Goal: Check status: Check status

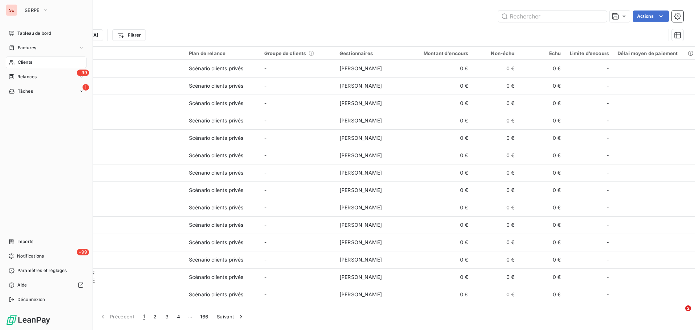
click at [27, 64] on span "Clients" at bounding box center [25, 62] width 14 height 7
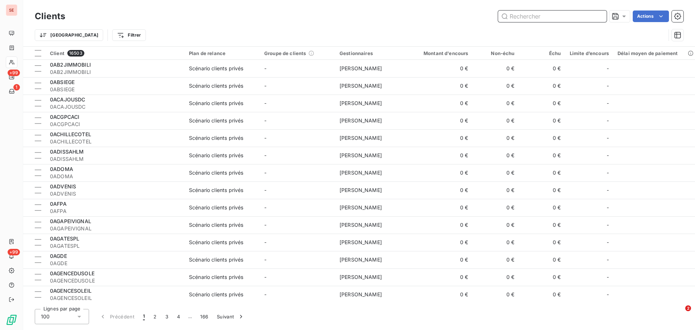
click at [557, 17] on input "text" at bounding box center [552, 17] width 109 height 12
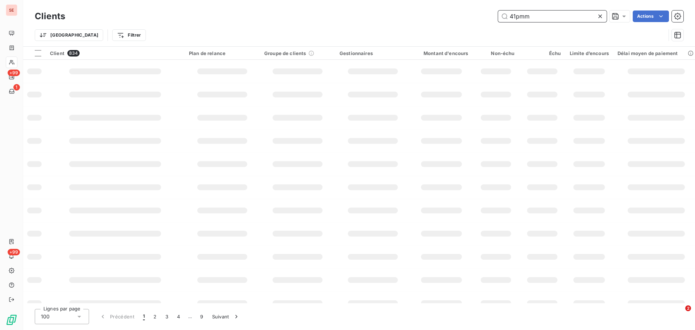
type input "41pmm"
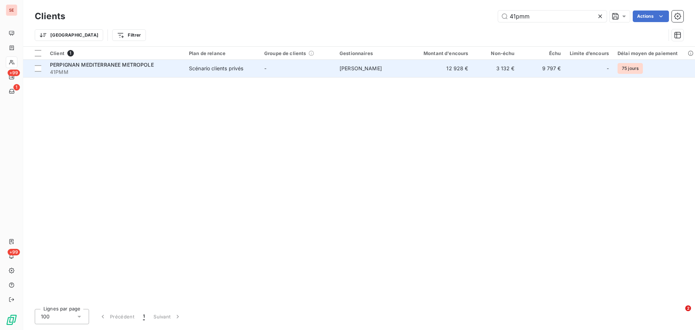
click at [421, 67] on td "12 928 €" at bounding box center [442, 68] width 62 height 17
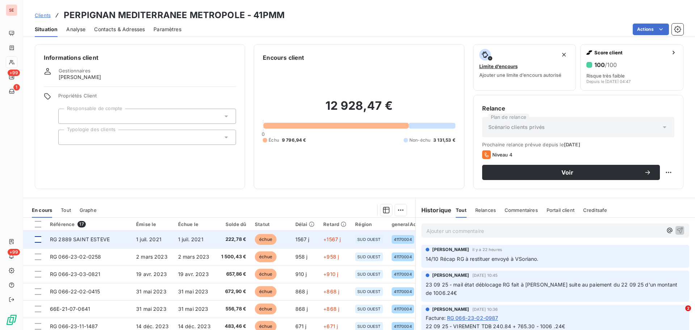
click at [39, 239] on div at bounding box center [38, 239] width 7 height 7
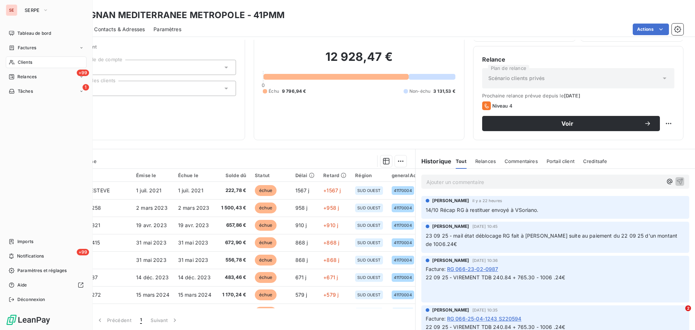
click at [25, 61] on span "Clients" at bounding box center [25, 62] width 14 height 7
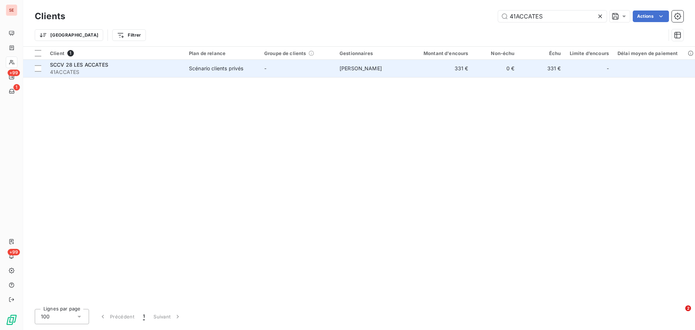
type input "41ACCATES"
click at [256, 73] on td "Scénario clients privés" at bounding box center [222, 68] width 75 height 17
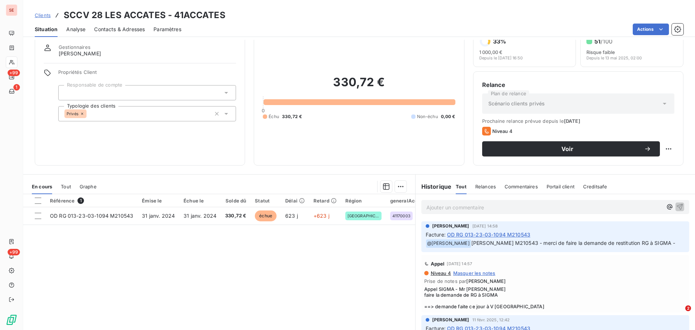
scroll to position [36, 0]
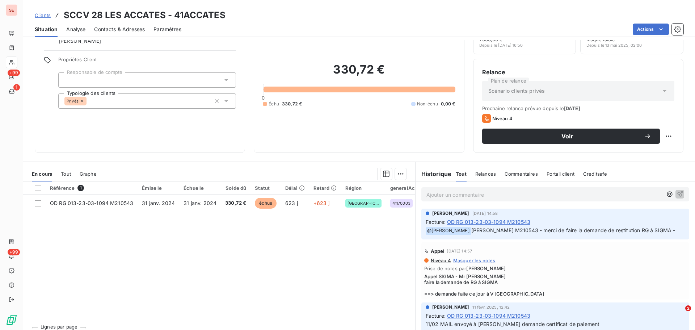
click at [455, 194] on p "Ajouter un commentaire ﻿" at bounding box center [545, 194] width 236 height 9
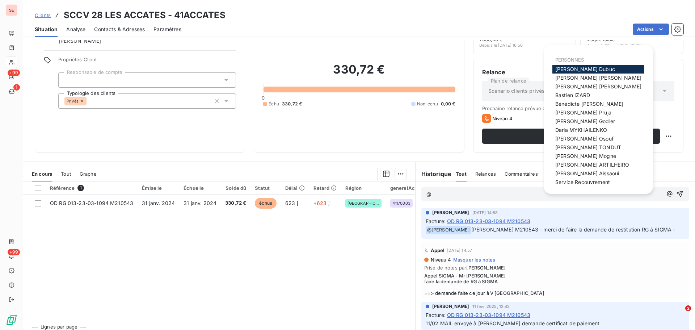
click at [568, 68] on span "[PERSON_NAME]" at bounding box center [586, 69] width 60 height 6
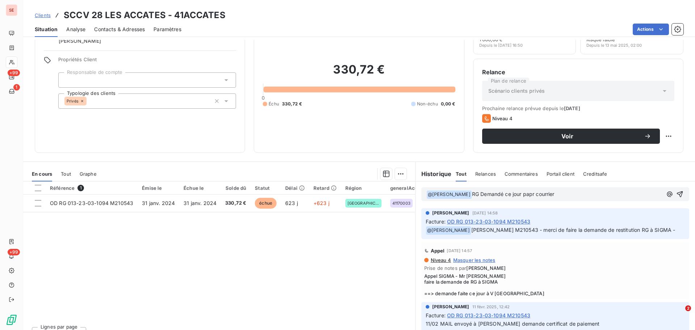
click at [522, 194] on span "RG Demandé ce jour papr courrier" at bounding box center [513, 194] width 83 height 6
click at [547, 195] on p "﻿ @ [PERSON_NAME] ﻿ RG Demandé ce jour par courrier" at bounding box center [545, 194] width 236 height 9
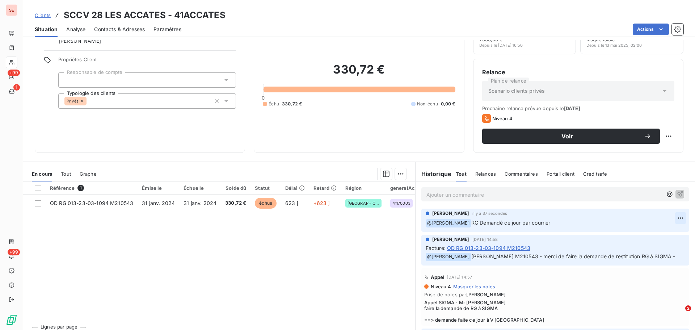
click at [670, 218] on html "SE +99 1 +99 Clients SCCV 28 LES ACCATES - 41ACCATES Situation Analyse Contacts…" at bounding box center [347, 165] width 695 height 330
click at [610, 219] on html "SE +99 1 +99 Clients SCCV 28 LES ACCATES - 41ACCATES Situation Analyse Contacts…" at bounding box center [347, 165] width 695 height 330
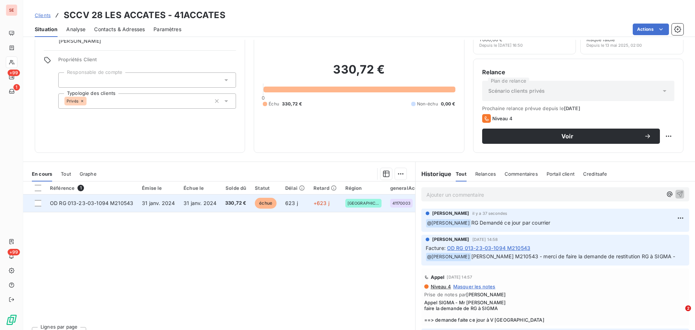
click at [184, 201] on span "31 janv. 2024" at bounding box center [200, 203] width 33 height 6
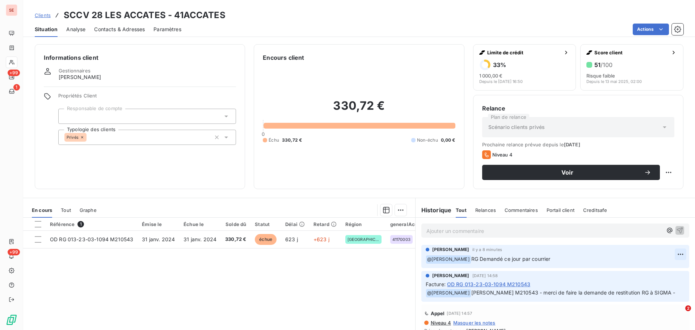
click at [669, 254] on html "SE +99 1 +99 Clients SCCV 28 LES ACCATES - 41ACCATES Situation Analyse Contacts…" at bounding box center [347, 165] width 695 height 330
click at [647, 284] on div "Supprimer" at bounding box center [652, 283] width 41 height 12
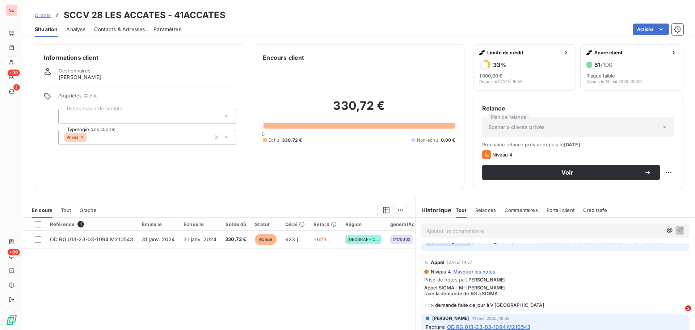
scroll to position [36, 0]
